Goal: Navigation & Orientation: Find specific page/section

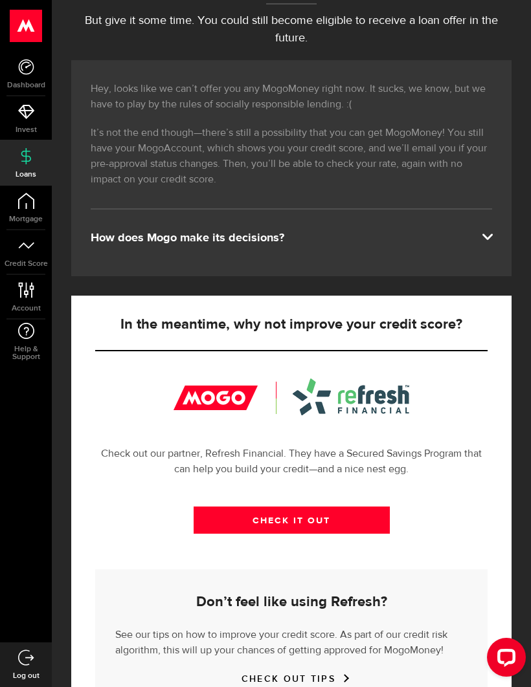
scroll to position [212, 0]
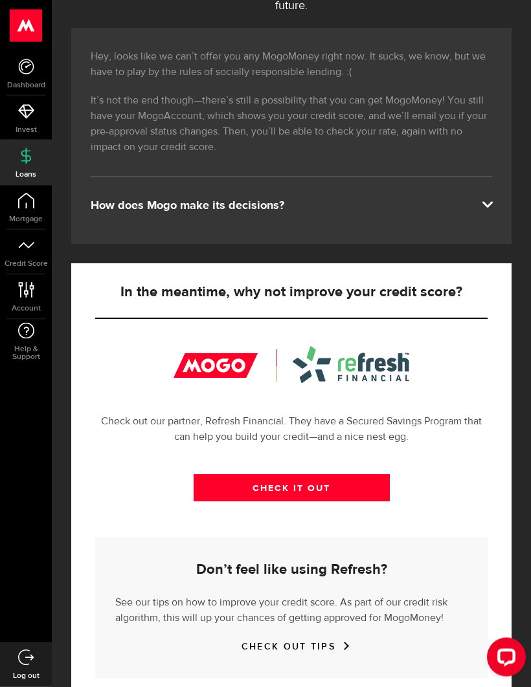
click at [118, 210] on div "How does Mogo make its decisions?" at bounding box center [291, 207] width 401 height 16
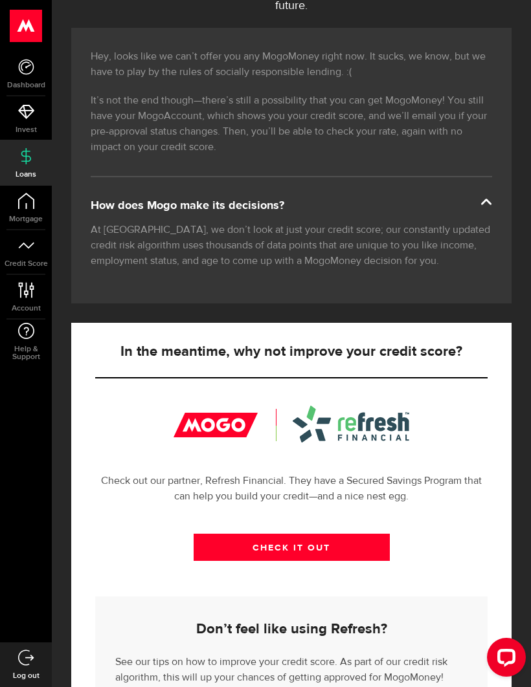
click at [30, 61] on use at bounding box center [26, 67] width 16 height 16
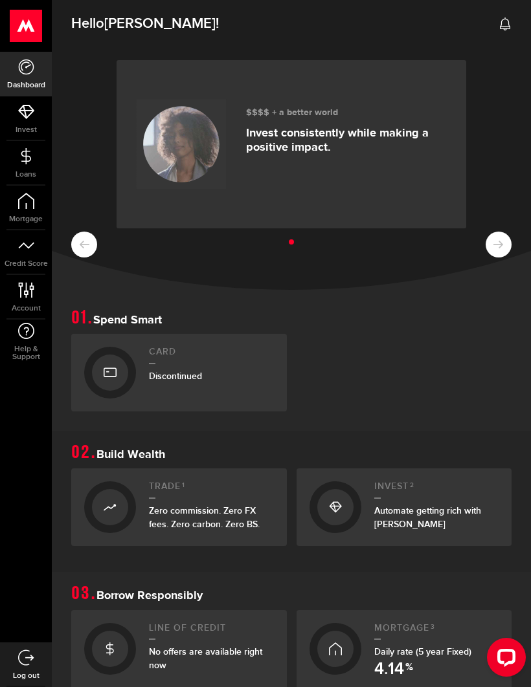
click at [23, 29] on use at bounding box center [26, 26] width 32 height 32
click at [20, 289] on icon at bounding box center [25, 290] width 17 height 16
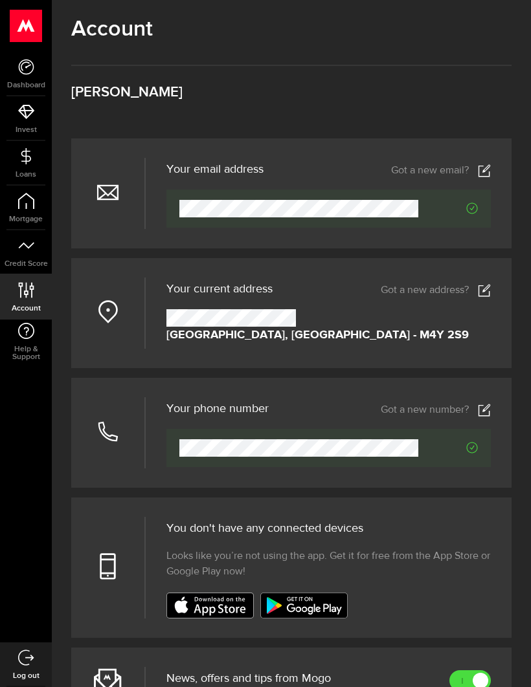
click at [22, 69] on use at bounding box center [26, 67] width 16 height 16
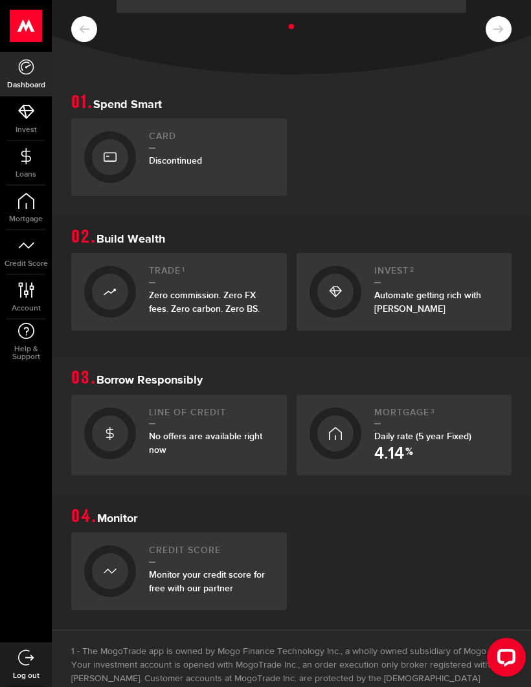
click at [28, 206] on icon at bounding box center [26, 201] width 16 height 16
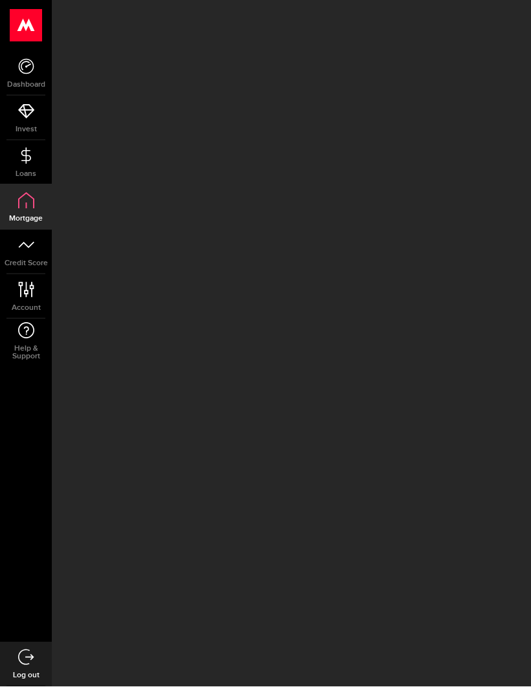
scroll to position [12, 0]
